Goal: Navigation & Orientation: Find specific page/section

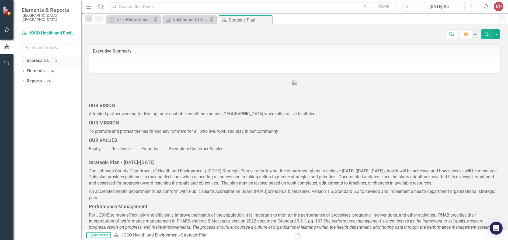
click at [25, 60] on icon "Dropdown" at bounding box center [24, 61] width 4 height 3
click at [24, 69] on icon "Dropdown" at bounding box center [26, 70] width 4 height 3
click at [57, 88] on link "DHE Dept Operations PM Scorecard" at bounding box center [58, 91] width 46 height 6
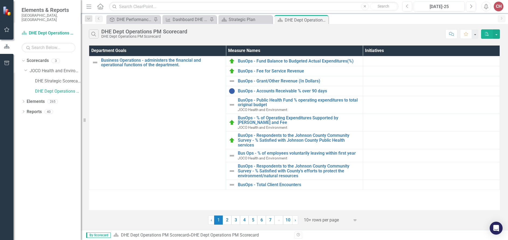
click at [229, 221] on link "2" at bounding box center [227, 220] width 9 height 9
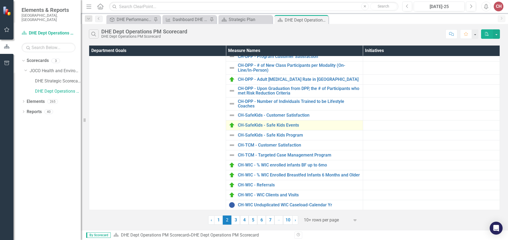
scroll to position [127, 0]
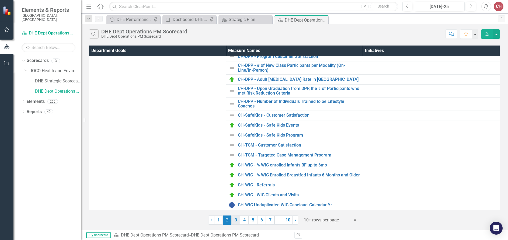
click at [237, 221] on link "3" at bounding box center [236, 220] width 9 height 9
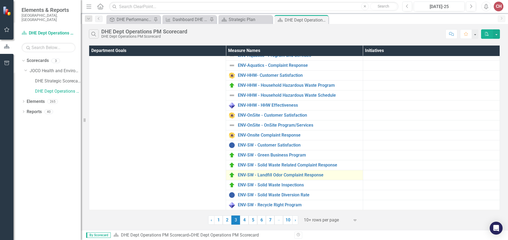
scroll to position [63, 0]
click at [244, 219] on link "4" at bounding box center [244, 220] width 9 height 9
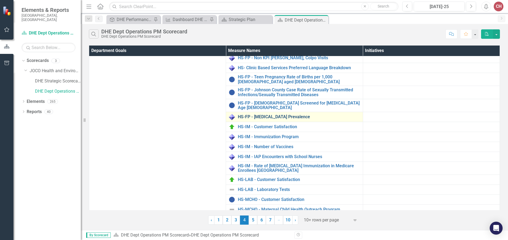
scroll to position [135, 0]
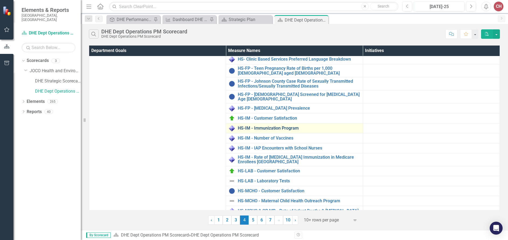
click at [243, 126] on link "HS-IM - Immunization Program" at bounding box center [299, 128] width 122 height 5
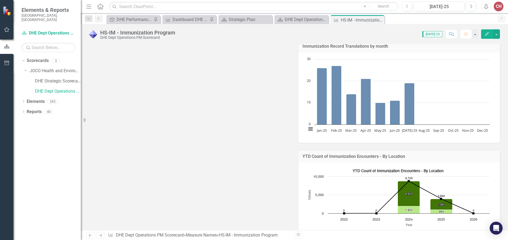
scroll to position [243, 0]
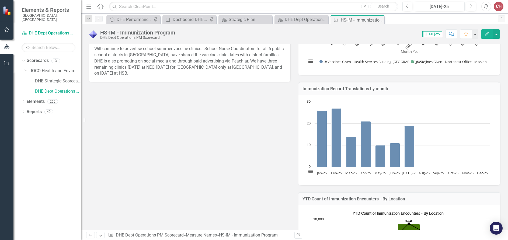
click at [436, 34] on span "[DATE]-25" at bounding box center [433, 34] width 20 height 6
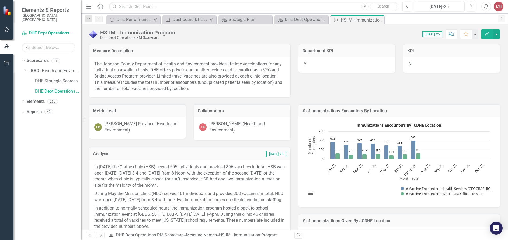
scroll to position [0, 0]
click at [431, 35] on span "[DATE]-25" at bounding box center [433, 34] width 20 height 6
click at [429, 38] on div "Score: 0.00 [DATE]-25 Completed Comment Favorite Edit" at bounding box center [339, 33] width 322 height 9
click at [435, 35] on span "[DATE]-25" at bounding box center [433, 34] width 20 height 6
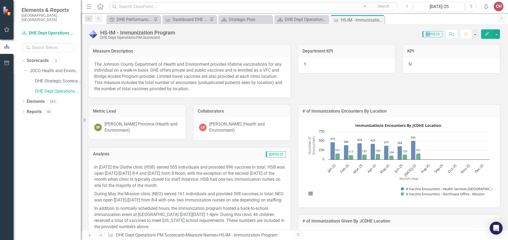
click at [435, 35] on span "[DATE]-25" at bounding box center [433, 34] width 20 height 6
drag, startPoint x: 435, startPoint y: 35, endPoint x: 410, endPoint y: 36, distance: 25.3
click at [410, 36] on div "Score: 0.00 [DATE]-25 Completed Comment Favorite Edit" at bounding box center [339, 33] width 322 height 9
click at [475, 34] on button "button" at bounding box center [475, 33] width 7 height 9
click at [413, 34] on div "Score: 0.00 [DATE]-25 Completed Comment Favorite Edit" at bounding box center [339, 33] width 322 height 9
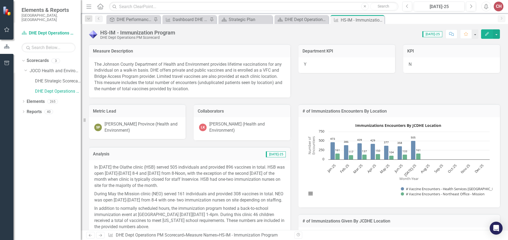
click at [439, 34] on span "[DATE]-25" at bounding box center [433, 34] width 20 height 6
click at [380, 20] on icon "Close" at bounding box center [379, 20] width 5 height 4
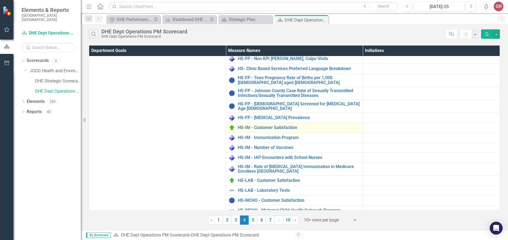
scroll to position [135, 0]
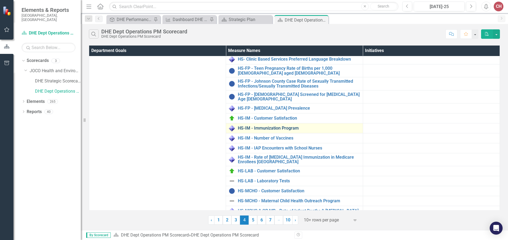
click at [255, 126] on link "HS-IM - Immunization Program" at bounding box center [299, 128] width 122 height 5
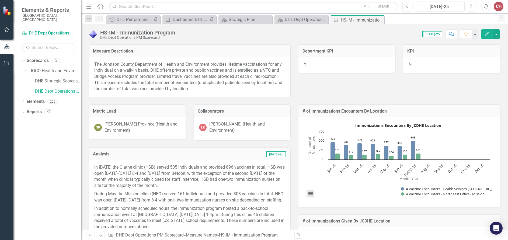
click at [309, 194] on button "View chart menu, Immunizations Encounters By JCDHE Location" at bounding box center [311, 194] width 8 height 8
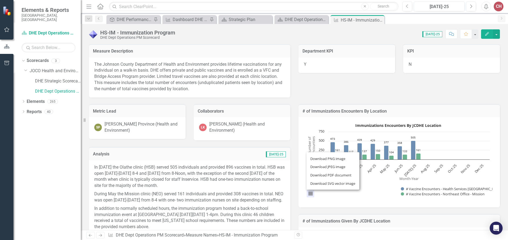
click at [322, 88] on div "Measure Description The Johnson County Department of Health and Environment pro…" at bounding box center [294, 67] width 419 height 60
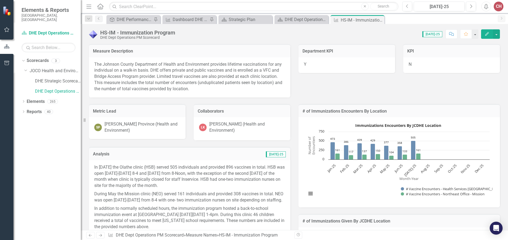
click at [436, 33] on span "[DATE]-25" at bounding box center [433, 34] width 20 height 6
click at [497, 34] on button "button" at bounding box center [496, 33] width 7 height 9
click at [396, 30] on div "Score: 0.00 [DATE]-25 Completed Comment Favorite Edit" at bounding box center [339, 33] width 322 height 9
click at [431, 34] on span "[DATE]-25" at bounding box center [433, 34] width 20 height 6
click at [100, 19] on icon "Previous" at bounding box center [99, 18] width 4 height 3
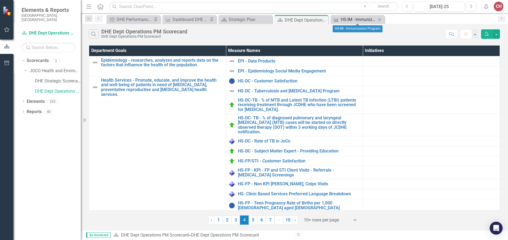
click at [348, 20] on div "HS-IM - Immunization Program" at bounding box center [359, 19] width 36 height 7
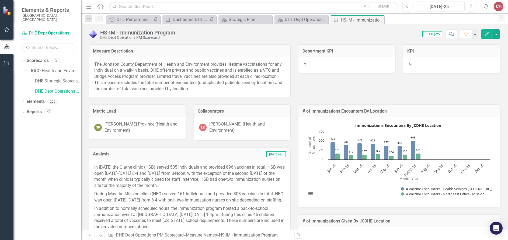
click at [89, 6] on icon "Menu" at bounding box center [88, 7] width 7 height 6
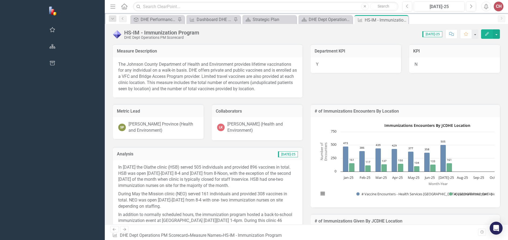
click at [109, 7] on icon "Menu" at bounding box center [112, 7] width 7 height 6
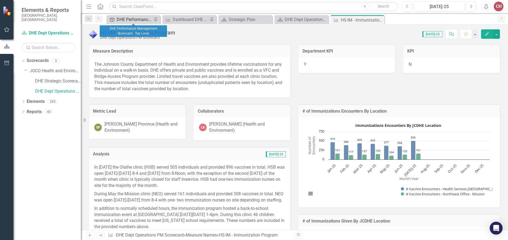
click at [135, 19] on div "DHE Performance Management Scorecard - Top Level" at bounding box center [135, 19] width 36 height 7
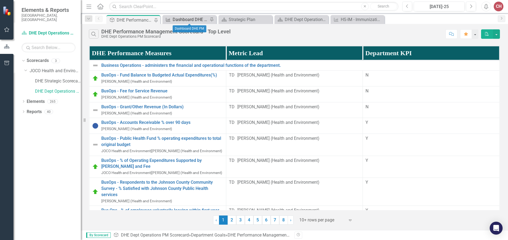
click at [181, 21] on div "Dashboard DHE PM" at bounding box center [191, 19] width 36 height 7
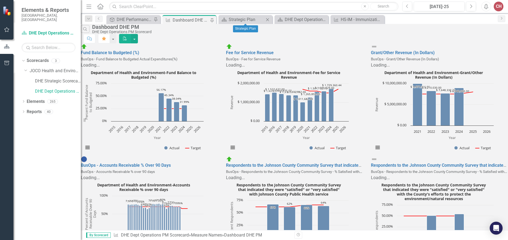
click at [268, 20] on icon "Close" at bounding box center [267, 20] width 5 height 4
click at [249, 20] on div "DHE Dept Operations PM Scorecard" at bounding box center [247, 19] width 36 height 7
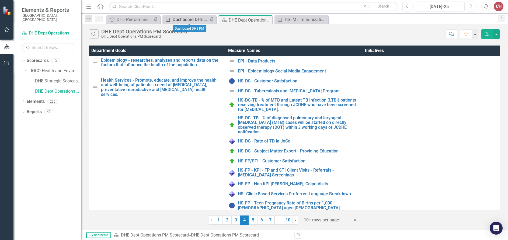
click at [194, 18] on div "Dashboard DHE PM" at bounding box center [191, 19] width 36 height 7
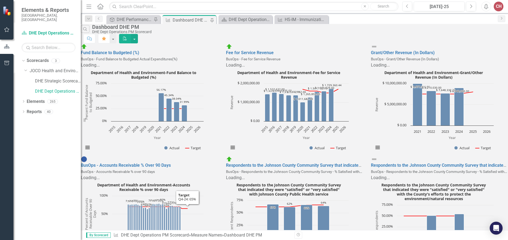
scroll to position [289, 0]
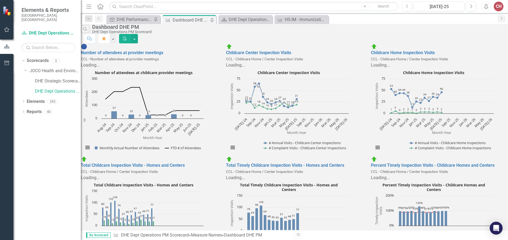
scroll to position [216, 0]
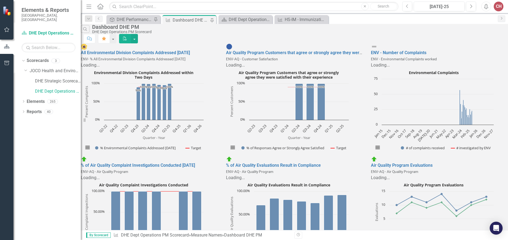
scroll to position [108, 0]
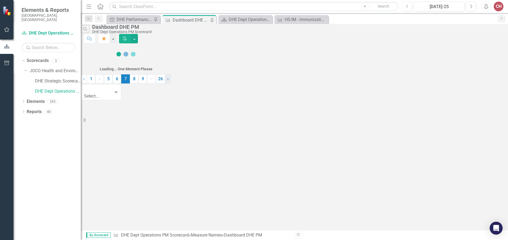
scroll to position [0, 0]
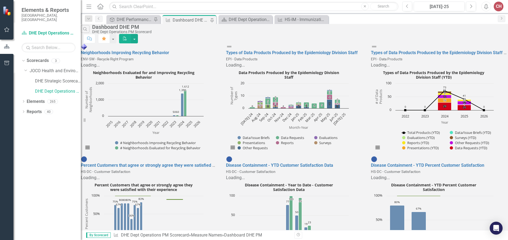
scroll to position [289, 0]
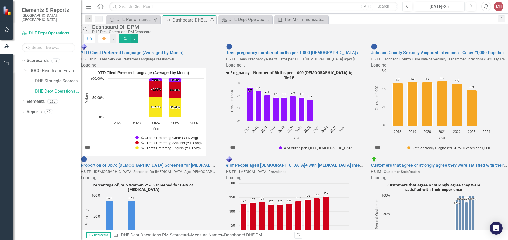
scroll to position [236, 0]
